Goal: Task Accomplishment & Management: Manage account settings

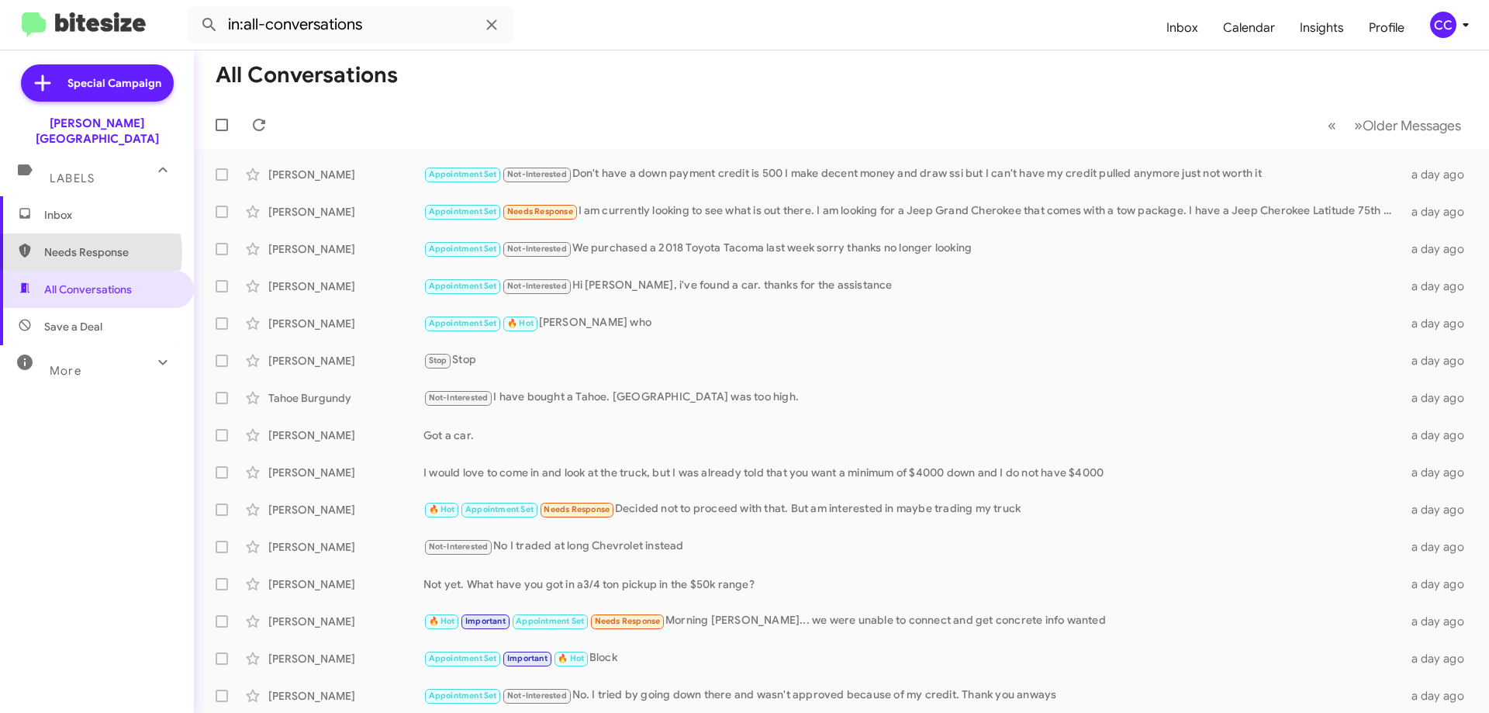
click at [80, 244] on span "Needs Response" at bounding box center [110, 252] width 132 height 16
type input "in:needs-response"
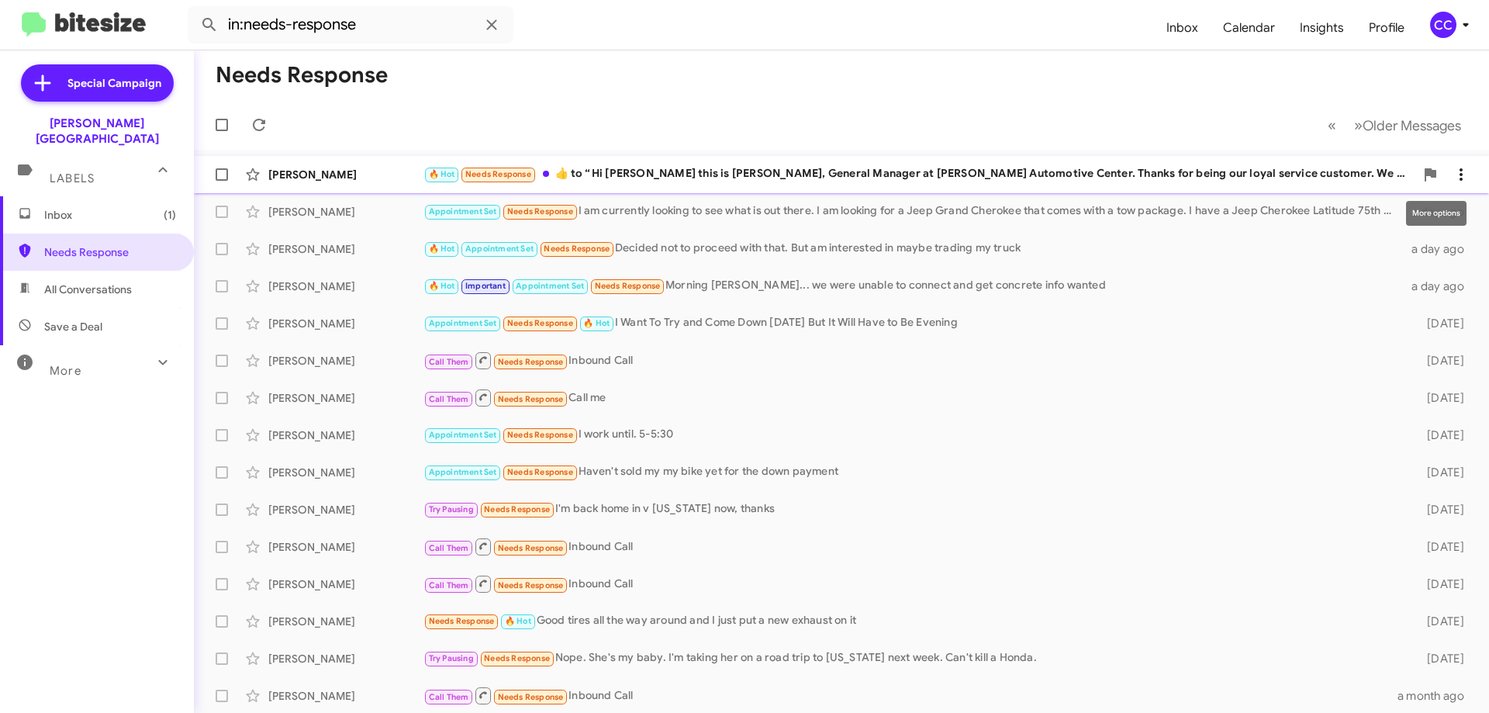
click at [1451, 170] on icon at bounding box center [1460, 174] width 19 height 19
click at [1358, 214] on span "Mark as read" at bounding box center [1325, 214] width 66 height 37
click at [56, 207] on span "Inbox" at bounding box center [110, 215] width 132 height 16
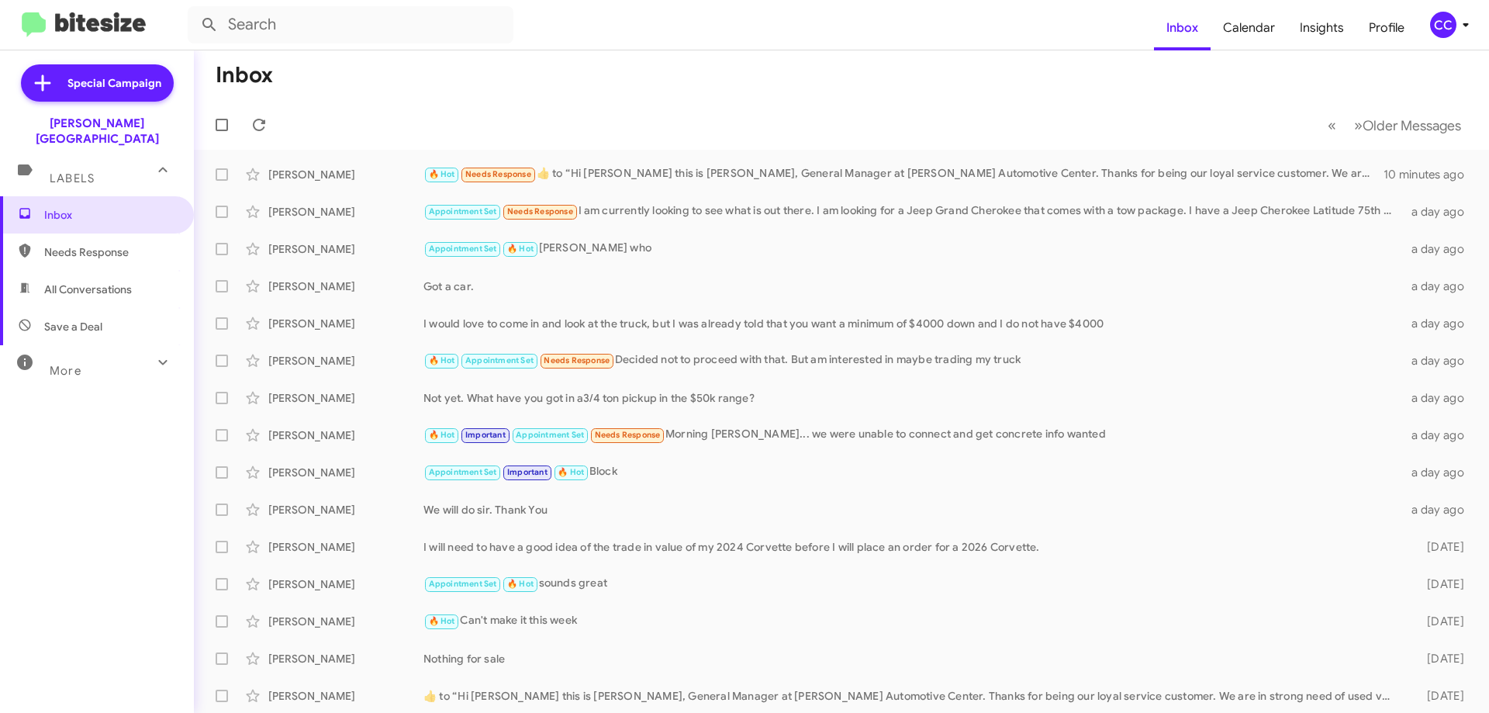
click at [100, 244] on span "Needs Response" at bounding box center [110, 252] width 132 height 16
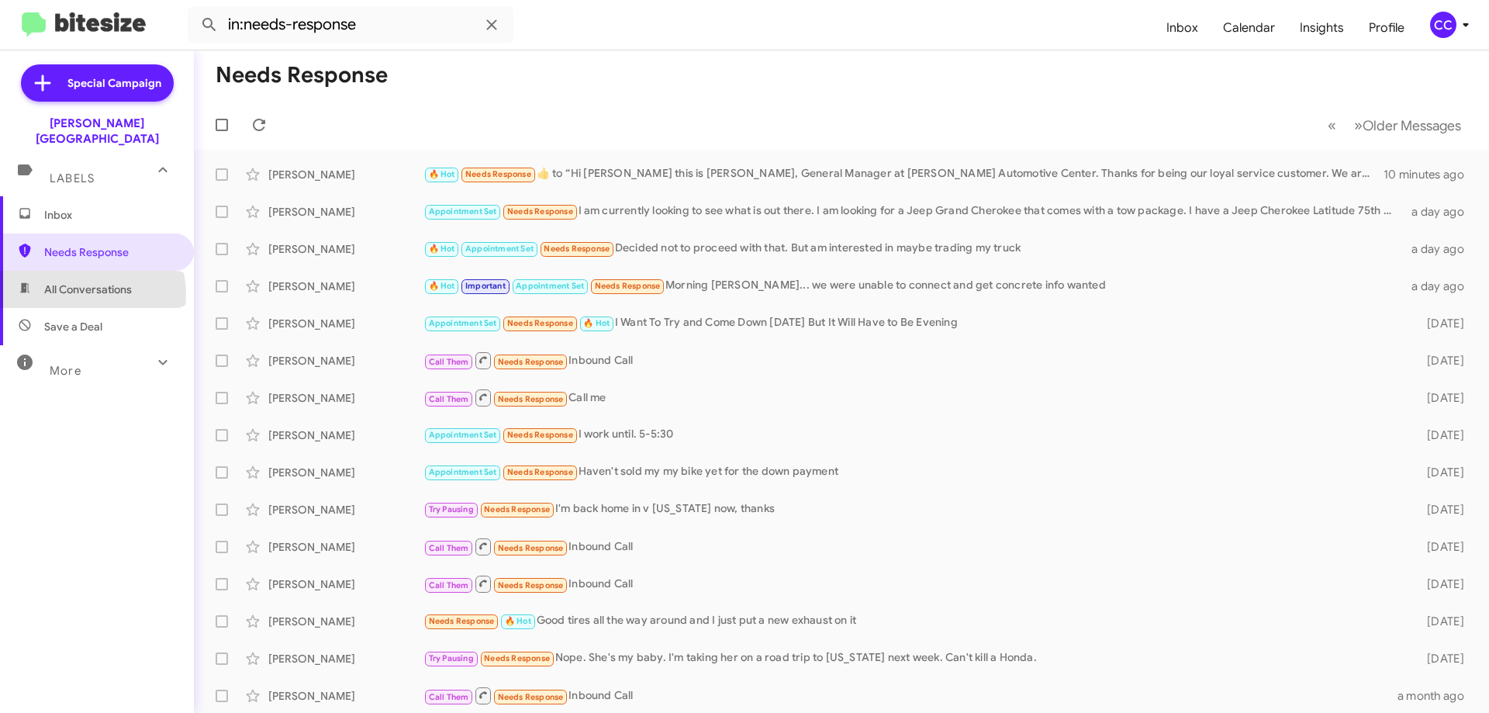
click at [92, 281] on span "All Conversations" at bounding box center [88, 289] width 88 height 16
type input "in:all-conversations"
